Goal: Transaction & Acquisition: Book appointment/travel/reservation

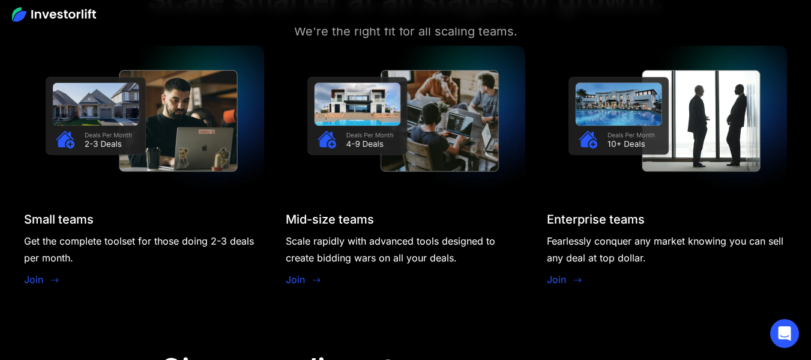
scroll to position [1121, 0]
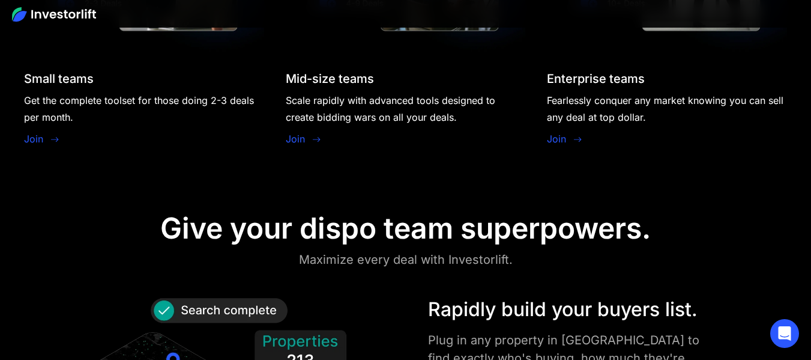
click at [31, 142] on link "Join" at bounding box center [33, 139] width 19 height 14
